Goal: Check status: Check status

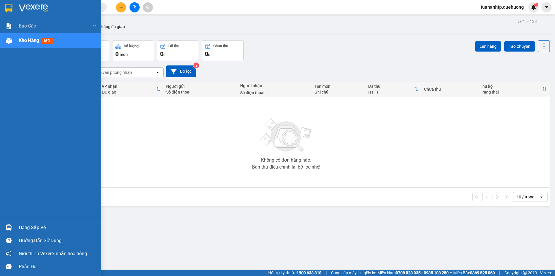
click at [43, 224] on div "Hàng sắp về" at bounding box center [58, 227] width 78 height 9
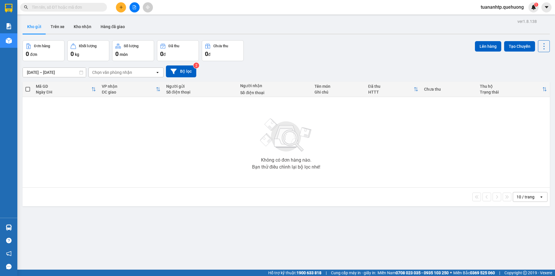
click at [167, 117] on section "Kết quả tìm kiếm ( 0 ) Bộ lọc No Data tuananhtp.quehuong 1 Báo cáo 1. Doanh số …" at bounding box center [277, 138] width 555 height 276
click at [135, 9] on icon "file-add" at bounding box center [134, 7] width 4 height 4
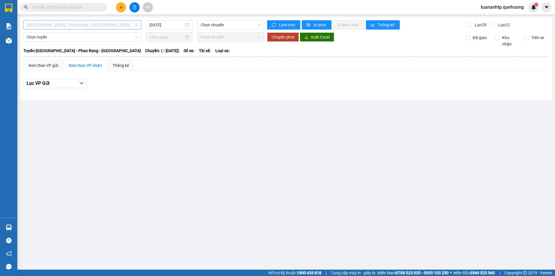
click at [107, 27] on span "[GEOGRAPHIC_DATA] - Phan Rang - [GEOGRAPHIC_DATA]" at bounding box center [82, 25] width 111 height 9
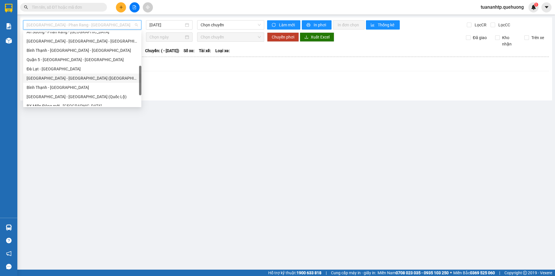
scroll to position [157, 0]
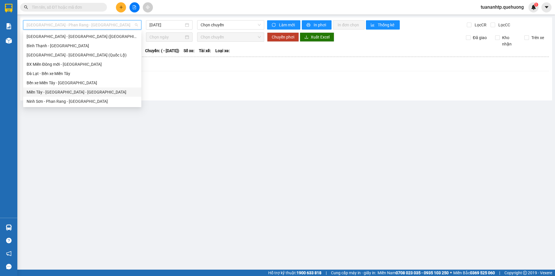
click at [78, 92] on div "Miền Tây - [GEOGRAPHIC_DATA] - [GEOGRAPHIC_DATA]" at bounding box center [82, 92] width 111 height 6
type input "[DATE]"
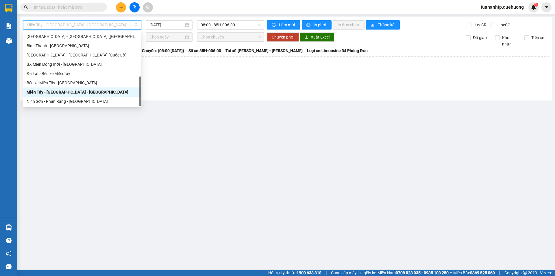
click at [87, 26] on span "Miền Tây - [GEOGRAPHIC_DATA] - [GEOGRAPHIC_DATA]" at bounding box center [82, 25] width 111 height 9
click at [65, 101] on div "Ninh Sơn - Phan Rang - [GEOGRAPHIC_DATA]" at bounding box center [82, 101] width 111 height 6
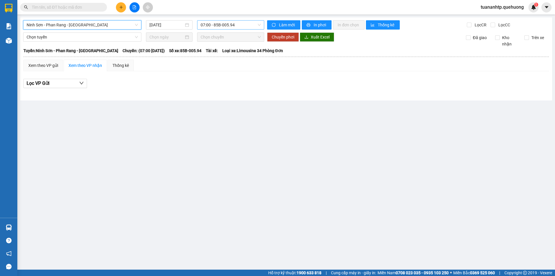
click at [226, 27] on span "07:00 - 85B-005.94" at bounding box center [231, 25] width 60 height 9
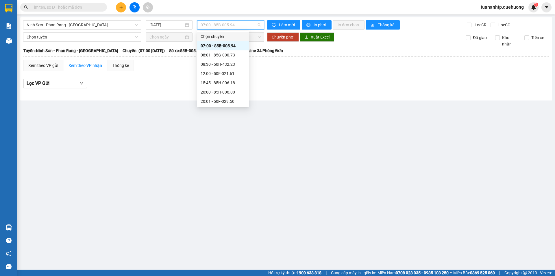
click at [226, 41] on div "Chọn chuyến" at bounding box center [223, 36] width 52 height 9
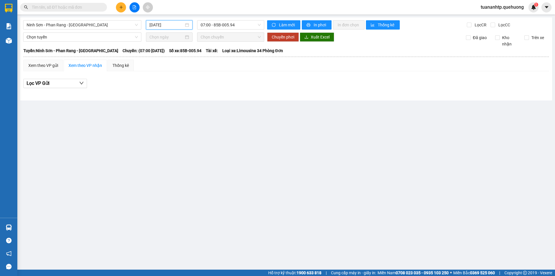
click at [173, 26] on input "16/08/2025" at bounding box center [167, 25] width 34 height 6
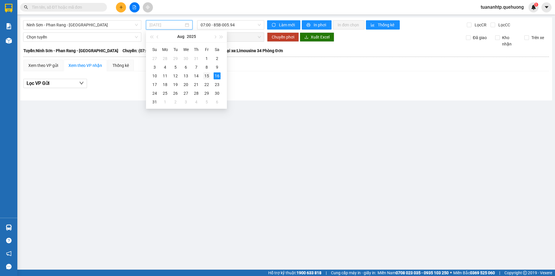
click at [204, 76] on div "15" at bounding box center [206, 75] width 7 height 7
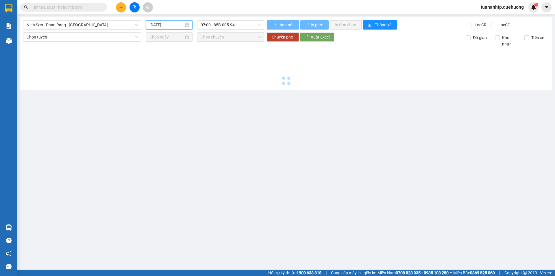
type input "15/08/2025"
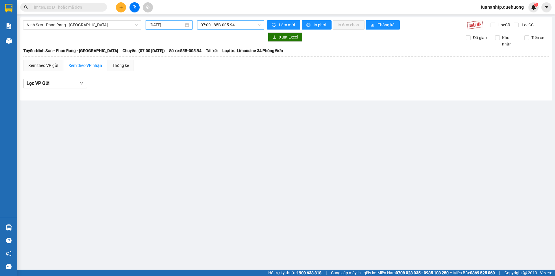
click at [229, 24] on span "07:00 - 85B-005.94" at bounding box center [231, 25] width 60 height 9
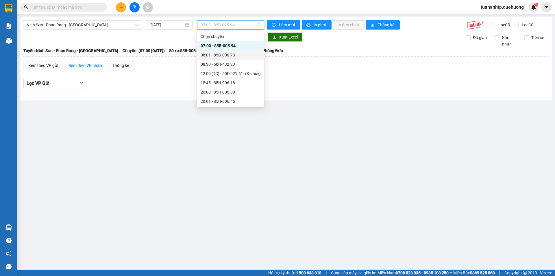
click at [236, 56] on div "08:01 - 85G-000.73" at bounding box center [231, 55] width 60 height 6
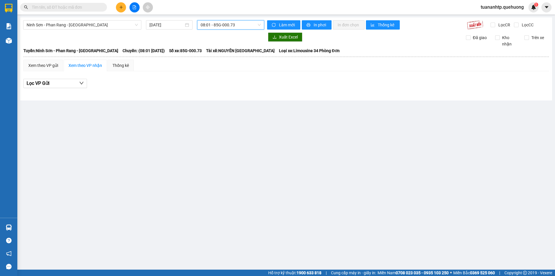
click at [225, 25] on span "08:01 - 85G-000.73" at bounding box center [231, 25] width 60 height 9
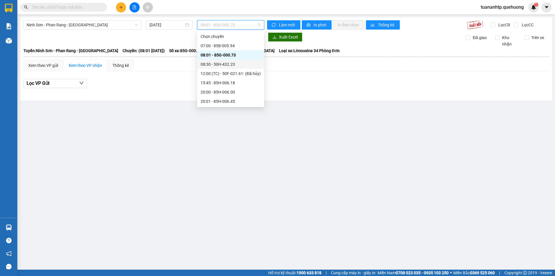
click at [224, 65] on div "08:30 - 50H-432.23" at bounding box center [231, 64] width 60 height 6
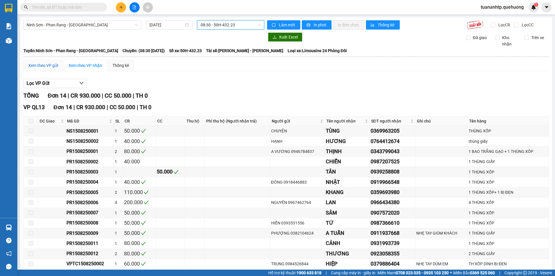
click at [53, 67] on div "Xem theo VP gửi" at bounding box center [43, 65] width 30 height 6
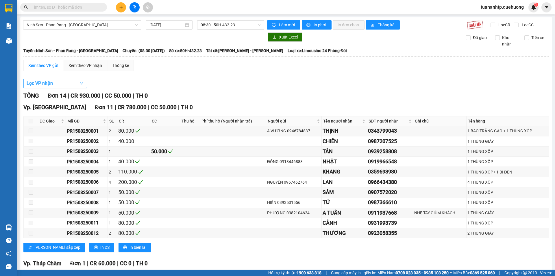
click at [75, 82] on button "Lọc VP nhận" at bounding box center [55, 83] width 64 height 9
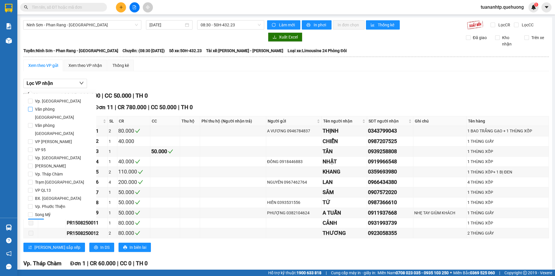
click at [60, 109] on span "Văn phòng Tân Phú" at bounding box center [62, 113] width 59 height 16
click at [33, 109] on input "Văn phòng Tân Phú" at bounding box center [30, 109] width 5 height 5
checkbox input "true"
click at [39, 218] on button "Lọc" at bounding box center [36, 222] width 16 height 9
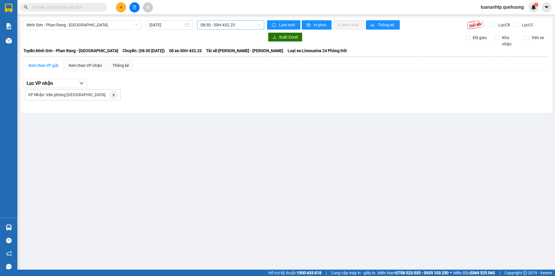
click at [221, 27] on span "08:30 - 50H-432.23" at bounding box center [231, 25] width 60 height 9
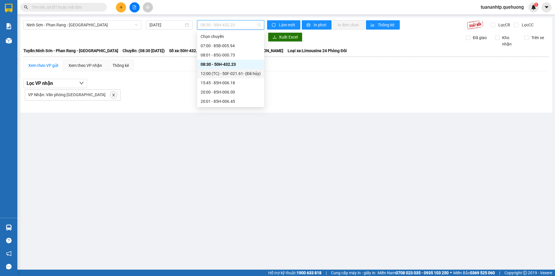
click at [222, 78] on div "12:00 (TC) - 50F-021.61 - (Đã hủy)" at bounding box center [230, 73] width 67 height 9
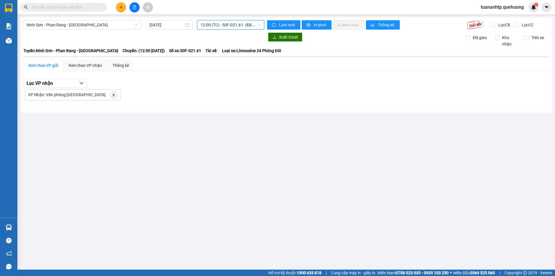
click at [229, 22] on span "12:00 (TC) - 50F-021.61 - (Đã hủy)" at bounding box center [231, 25] width 60 height 9
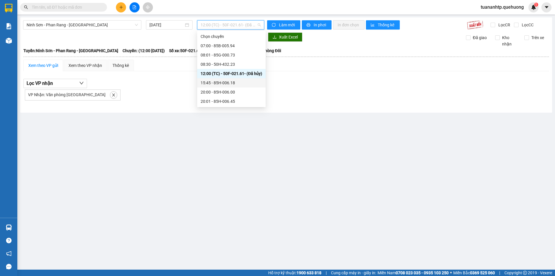
click at [224, 82] on div "15:45 - 85H-006.18" at bounding box center [232, 83] width 62 height 6
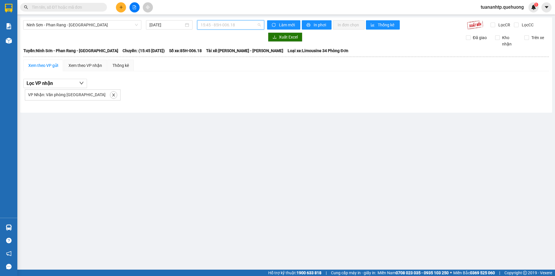
click at [227, 26] on span "15:45 - 85H-006.18" at bounding box center [231, 25] width 60 height 9
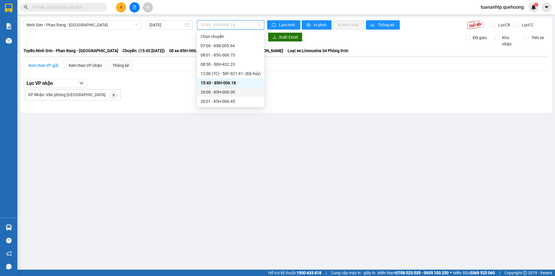
click at [230, 92] on div "20:00 - 85H-006.00" at bounding box center [231, 92] width 60 height 6
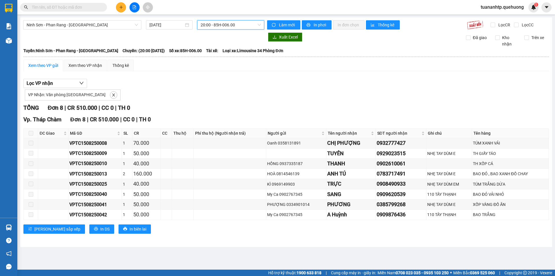
click at [230, 25] on span "20:00 - 85H-006.00" at bounding box center [231, 25] width 60 height 9
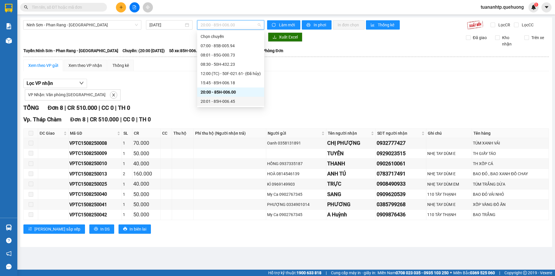
click at [226, 102] on div "20:01 - 85H-006.45" at bounding box center [231, 101] width 60 height 6
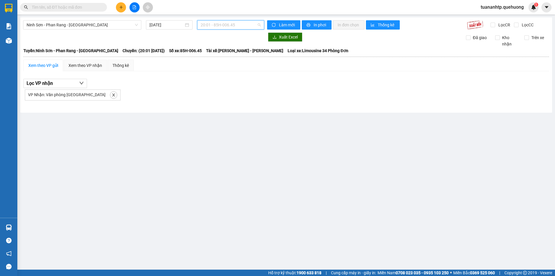
click at [233, 25] on span "20:01 - 85H-006.45" at bounding box center [231, 25] width 60 height 9
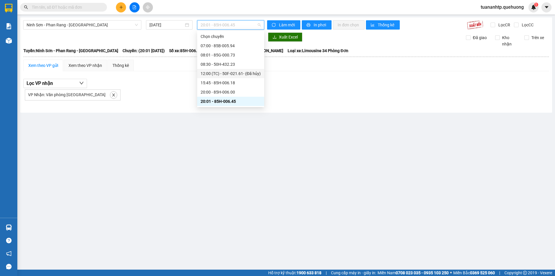
scroll to position [56, 0]
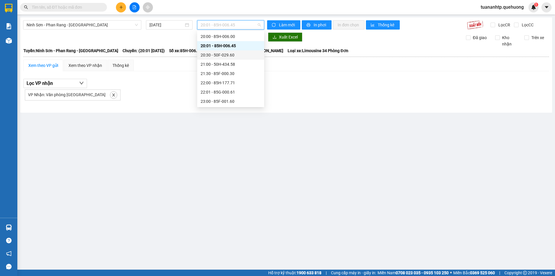
click at [229, 58] on div "20:30 - 50F-029.60" at bounding box center [231, 55] width 60 height 6
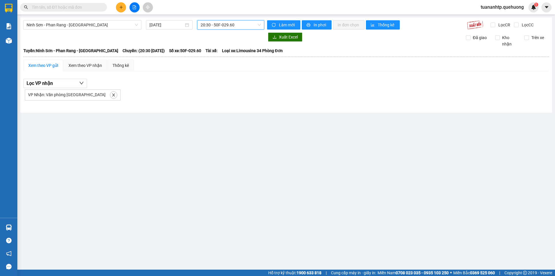
click at [239, 26] on span "20:30 - 50F-029.60" at bounding box center [231, 25] width 60 height 9
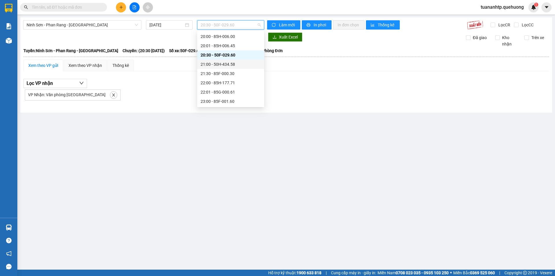
click at [230, 67] on div "21:00 - 50H-434.58" at bounding box center [231, 64] width 60 height 6
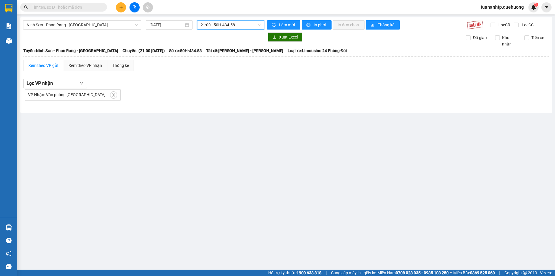
click at [228, 27] on span "21:00 - 50H-434.58" at bounding box center [231, 25] width 60 height 9
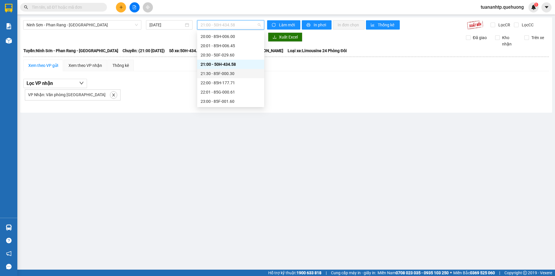
click at [226, 76] on div "21:30 - 85F-000.30" at bounding box center [231, 73] width 60 height 6
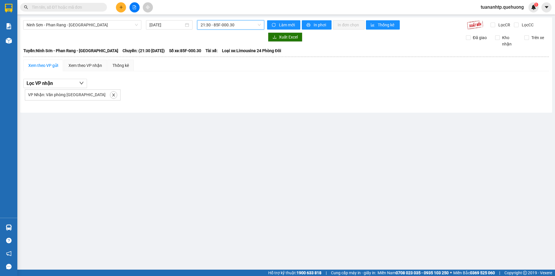
click at [235, 27] on span "21:30 - 85F-000.30" at bounding box center [231, 25] width 60 height 9
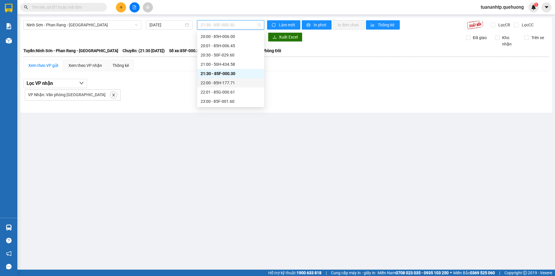
click at [233, 81] on div "22:00 - 85H-177.71" at bounding box center [231, 83] width 60 height 6
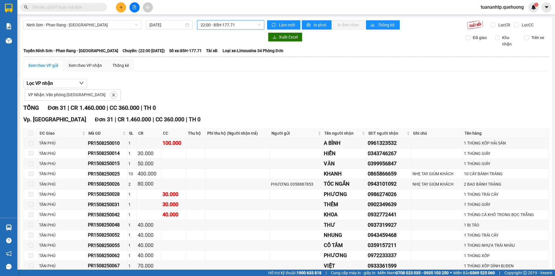
click at [239, 21] on span "22:00 - 85H-177.71" at bounding box center [231, 25] width 60 height 9
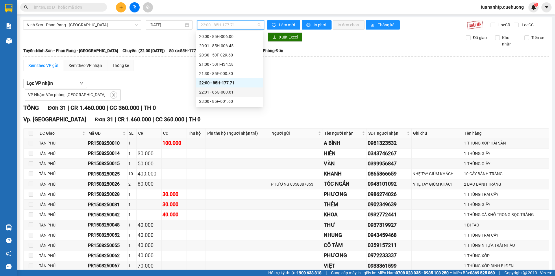
click at [240, 91] on div "22:01 - 85G-000.61" at bounding box center [229, 92] width 60 height 6
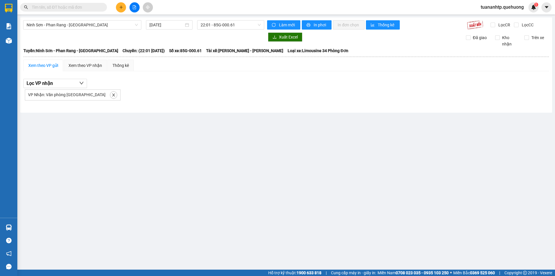
click at [249, 29] on div "Ninh Sơn - Phan Rang - Miền Tây 15/08/2025 22:01 - 85G-000.61 Làm mới In phơi I…" at bounding box center [286, 64] width 532 height 95
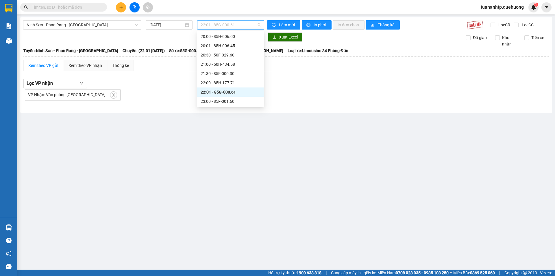
click at [248, 26] on span "22:01 - 85G-000.61" at bounding box center [231, 25] width 60 height 9
click at [239, 101] on div "23:00 - 85F-001.60" at bounding box center [231, 101] width 60 height 6
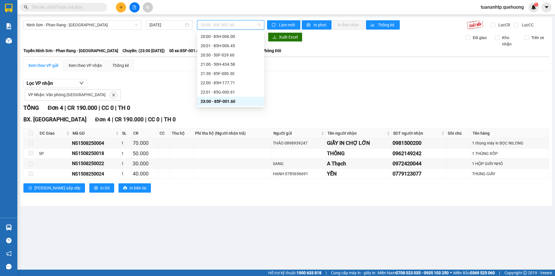
click at [238, 24] on span "23:00 - 85F-001.60" at bounding box center [231, 25] width 60 height 9
click at [240, 46] on div "07:00 - 85B-005.94" at bounding box center [231, 46] width 60 height 6
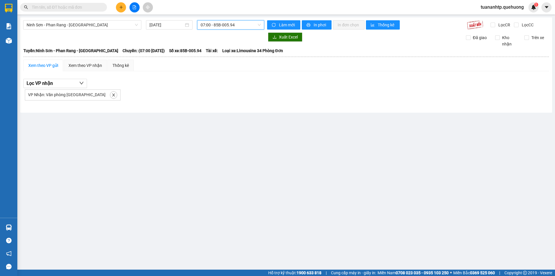
click at [238, 25] on span "07:00 - 85B-005.94" at bounding box center [231, 25] width 60 height 9
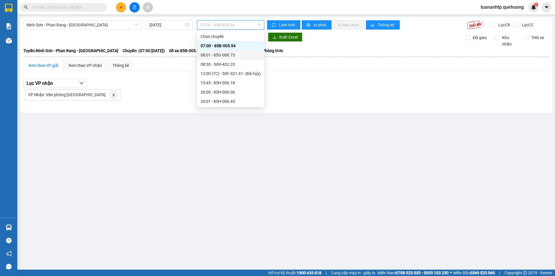
click at [235, 52] on div "08:01 - 85G-000.73" at bounding box center [231, 55] width 60 height 6
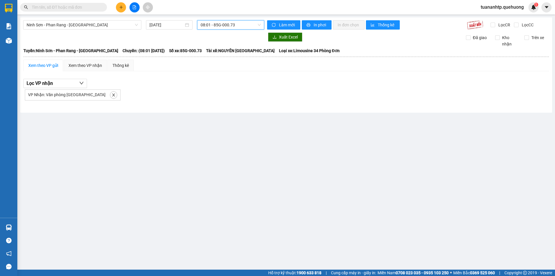
click at [239, 23] on span "08:01 - 85G-000.73" at bounding box center [231, 25] width 60 height 9
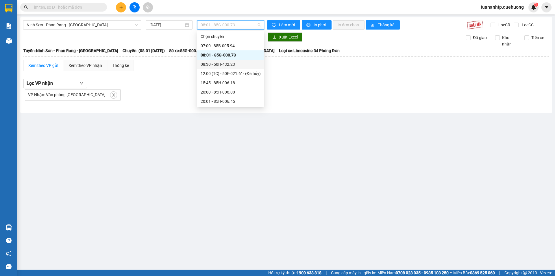
click at [243, 65] on div "08:30 - 50H-432.23" at bounding box center [231, 64] width 60 height 6
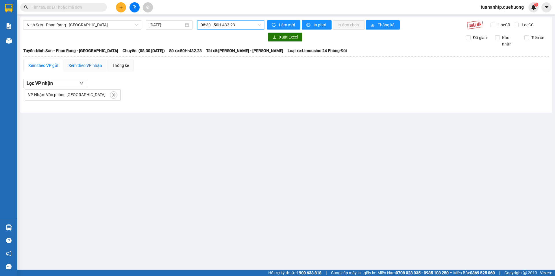
click at [80, 64] on div "Xem theo VP nhận" at bounding box center [86, 65] width 34 height 6
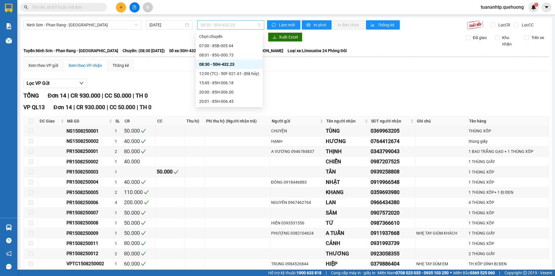
click at [226, 27] on span "08:30 - 50H-432.23" at bounding box center [231, 25] width 60 height 9
click at [226, 48] on div "07:00 - 85B-005.94" at bounding box center [229, 46] width 60 height 6
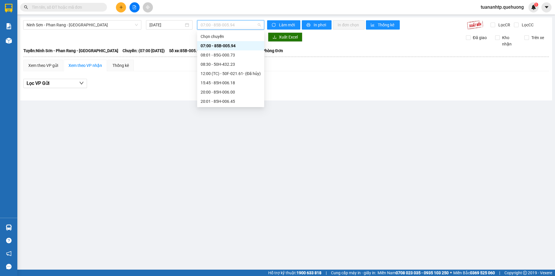
click at [226, 26] on span "07:00 - 85B-005.94" at bounding box center [231, 25] width 60 height 9
click at [236, 56] on div "08:01 - 85G-000.73" at bounding box center [231, 55] width 60 height 6
click at [223, 26] on span "08:01 - 85G-000.73" at bounding box center [231, 25] width 60 height 9
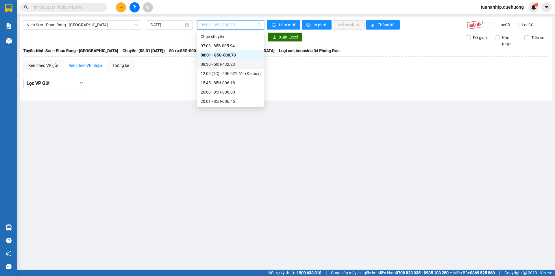
click at [230, 65] on div "08:30 - 50H-432.23" at bounding box center [231, 64] width 60 height 6
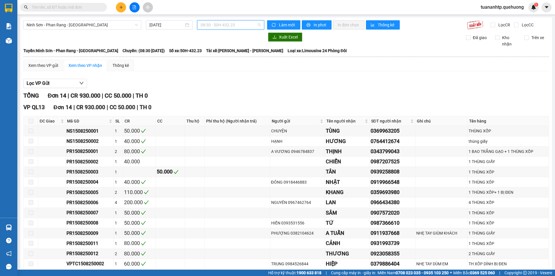
click at [229, 28] on span "08:30 - 50H-432.23" at bounding box center [231, 25] width 60 height 9
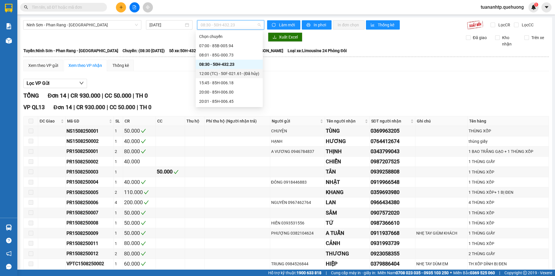
click at [232, 72] on div "12:00 (TC) - 50F-021.61 - (Đã hủy)" at bounding box center [229, 73] width 60 height 6
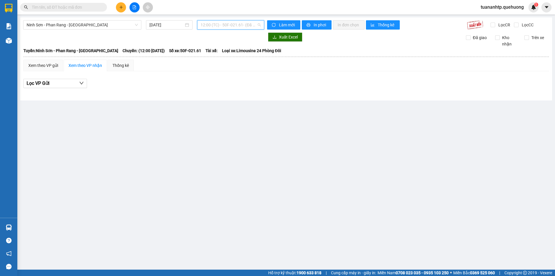
click at [230, 24] on span "12:00 (TC) - 50F-021.61 - (Đã hủy)" at bounding box center [231, 25] width 60 height 9
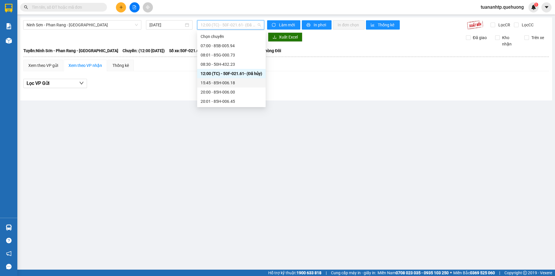
click at [228, 82] on div "15:45 - 85H-006.18" at bounding box center [232, 83] width 62 height 6
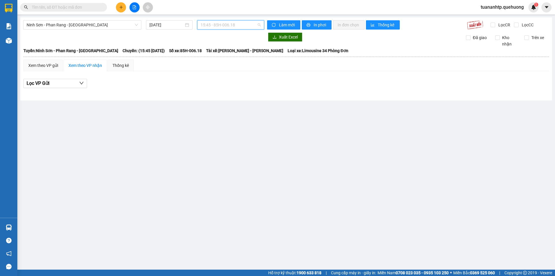
click at [235, 25] on span "15:45 - 85H-006.18" at bounding box center [231, 25] width 60 height 9
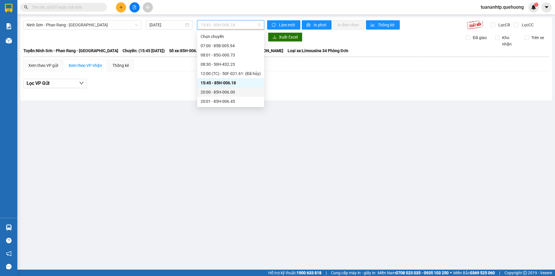
click at [230, 91] on div "20:00 - 85H-006.00" at bounding box center [231, 92] width 60 height 6
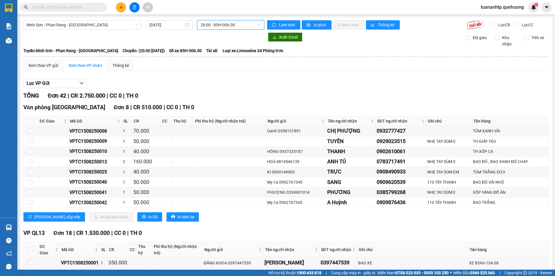
click at [239, 23] on span "20:00 - 85H-006.00" at bounding box center [231, 25] width 60 height 9
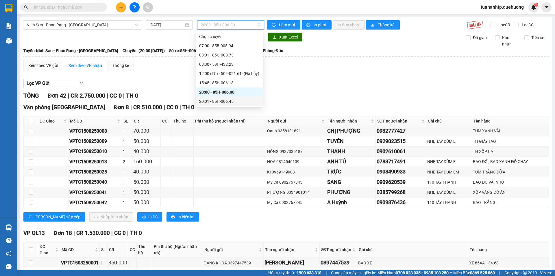
click at [227, 102] on div "20:01 - 85H-006.45" at bounding box center [229, 101] width 60 height 6
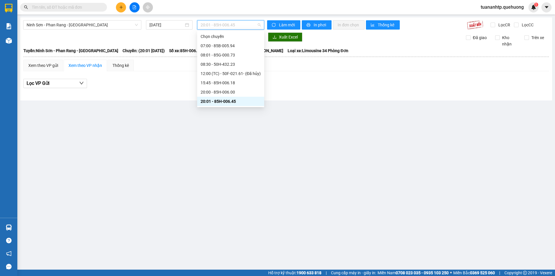
click at [239, 27] on span "20:01 - 85H-006.45" at bounding box center [231, 25] width 60 height 9
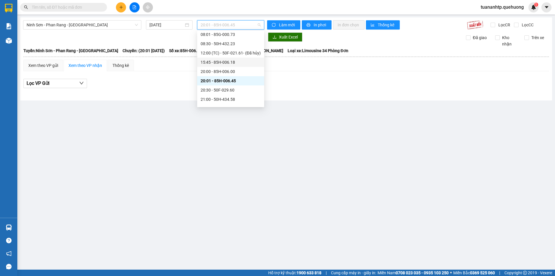
scroll to position [56, 0]
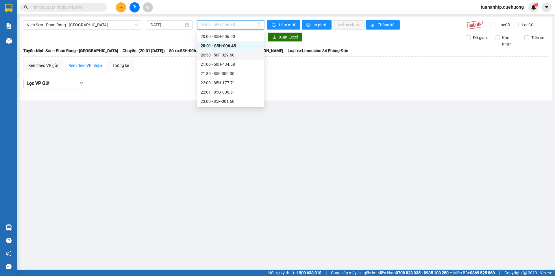
click at [239, 56] on div "20:30 - 50F-029.60" at bounding box center [231, 55] width 60 height 6
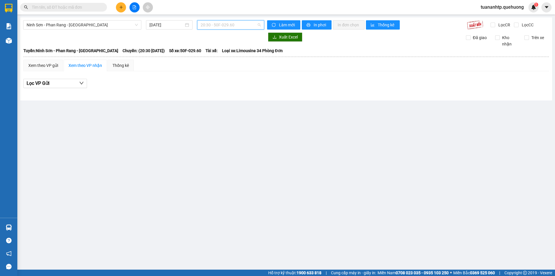
click at [232, 24] on span "20:30 - 50F-029.60" at bounding box center [231, 25] width 60 height 9
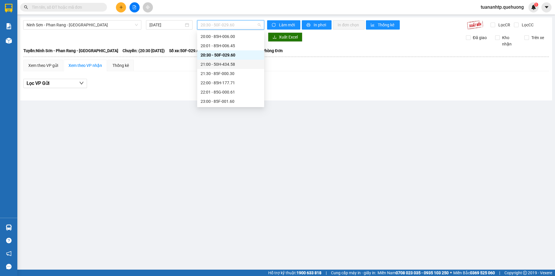
click at [235, 64] on div "21:00 - 50H-434.58" at bounding box center [231, 64] width 60 height 6
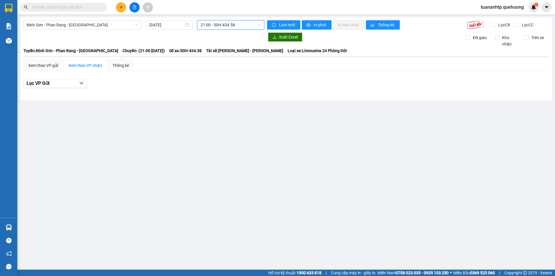
click at [239, 25] on span "21:00 - 50H-434.58" at bounding box center [231, 25] width 60 height 9
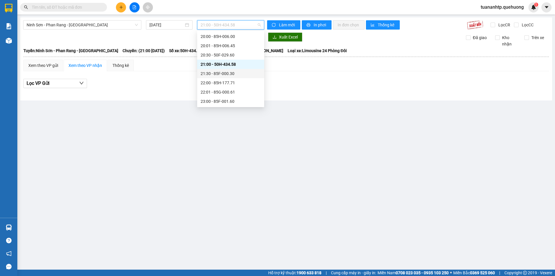
click at [235, 71] on div "21:30 - 85F-000.30" at bounding box center [231, 73] width 60 height 6
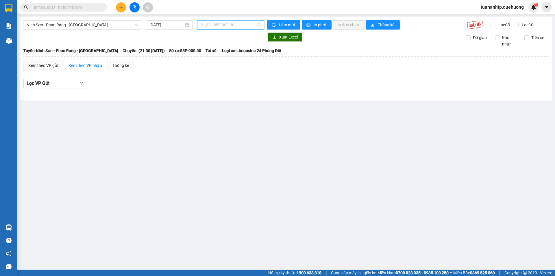
click at [239, 23] on span "21:30 - 85F-000.30" at bounding box center [231, 25] width 60 height 9
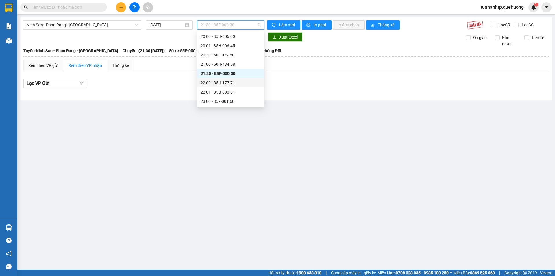
click at [234, 83] on div "22:00 - 85H-177.71" at bounding box center [231, 83] width 60 height 6
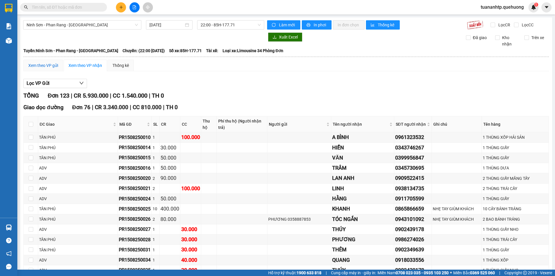
click at [53, 67] on div "Xem theo VP gửi" at bounding box center [43, 65] width 30 height 6
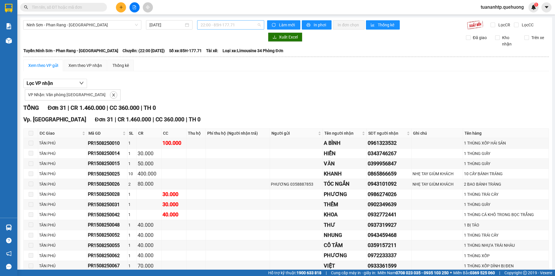
click at [226, 25] on span "22:00 - 85H-177.71" at bounding box center [231, 25] width 60 height 9
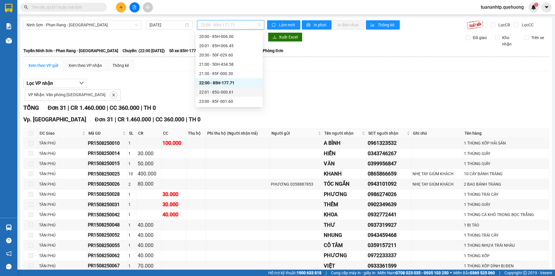
click at [224, 91] on div "22:01 - 85G-000.61" at bounding box center [229, 92] width 60 height 6
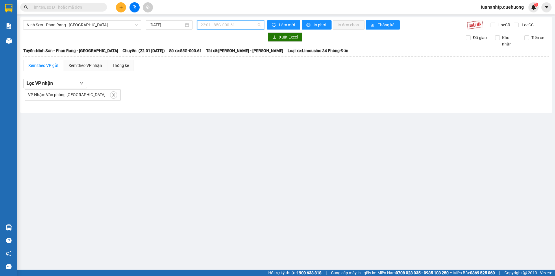
click at [229, 25] on span "22:01 - 85G-000.61" at bounding box center [231, 25] width 60 height 9
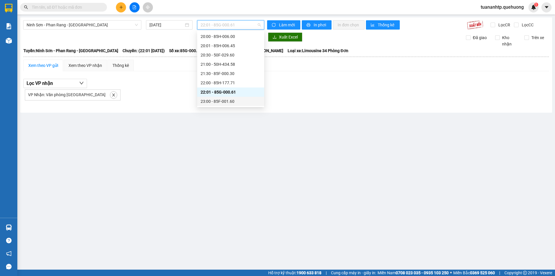
click at [229, 103] on div "23:00 - 85F-001.60" at bounding box center [231, 101] width 60 height 6
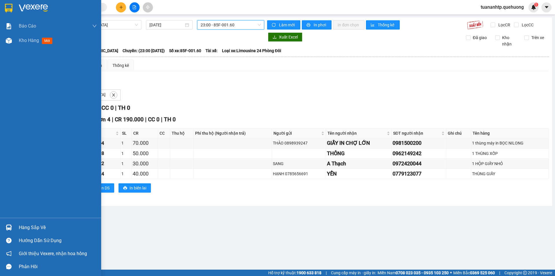
click at [38, 227] on div "Hàng sắp về" at bounding box center [58, 227] width 78 height 9
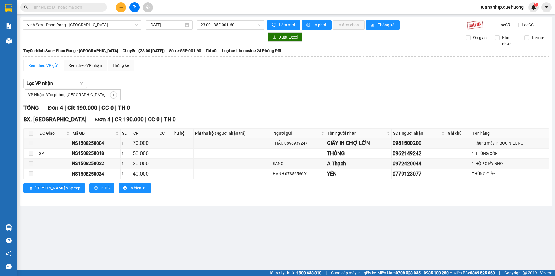
click at [222, 92] on section "Kết quả tìm kiếm ( 0 ) Bộ lọc No Data tuananhtp.quehuong 1 Báo cáo 1. Doanh số …" at bounding box center [277, 138] width 555 height 276
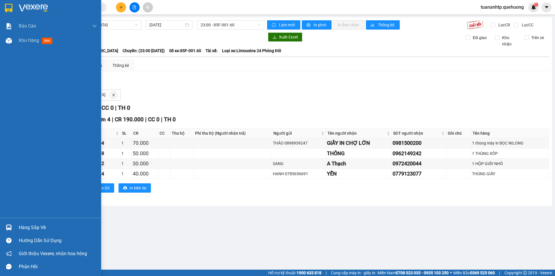
click at [55, 227] on div "Hàng sắp về" at bounding box center [58, 227] width 78 height 9
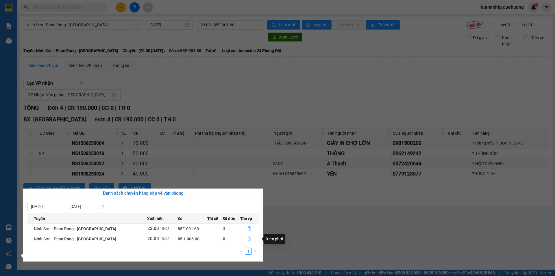
click at [248, 239] on icon "file-done" at bounding box center [249, 239] width 3 height 4
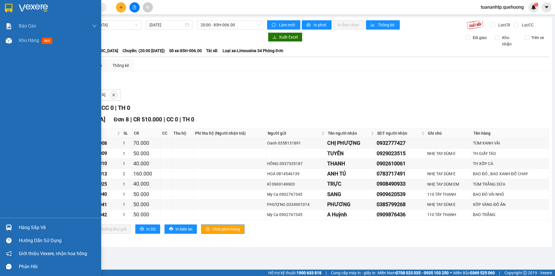
click at [41, 228] on div "Hàng sắp về" at bounding box center [58, 227] width 78 height 9
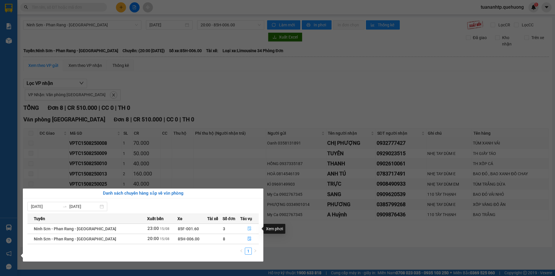
click at [248, 228] on icon "file-done" at bounding box center [249, 228] width 3 height 4
